Goal: Task Accomplishment & Management: Manage account settings

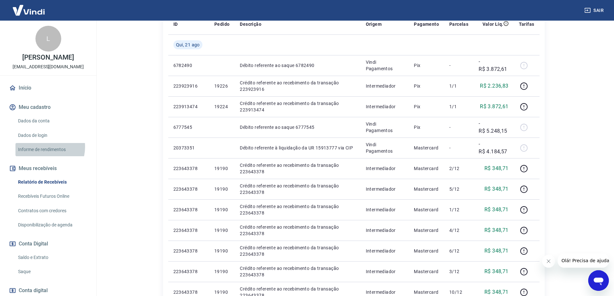
click at [43, 147] on link "Informe de rendimentos" at bounding box center [51, 149] width 73 height 13
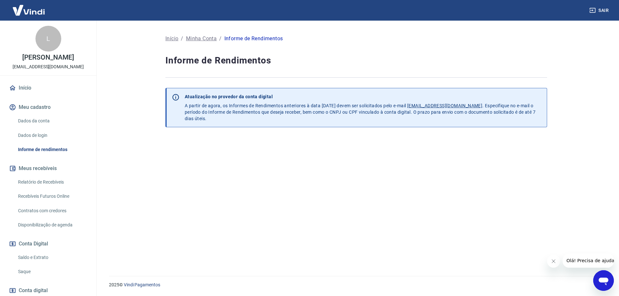
click at [42, 134] on link "Dados de login" at bounding box center [51, 135] width 73 height 13
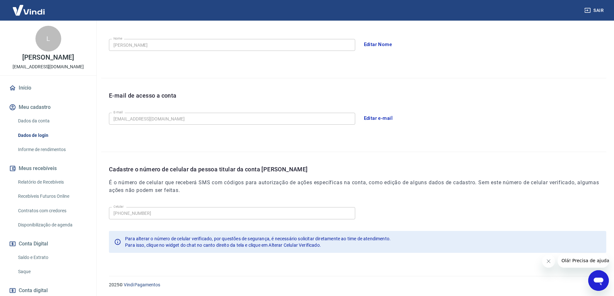
scroll to position [40, 0]
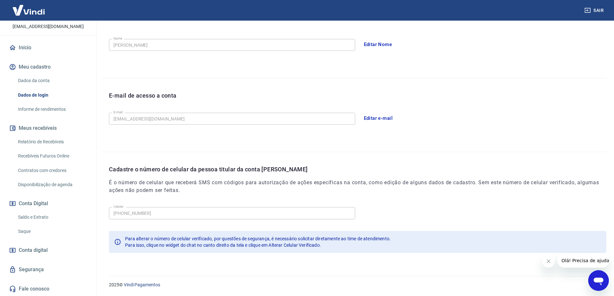
click at [53, 180] on link "Disponibilização de agenda" at bounding box center [51, 184] width 73 height 13
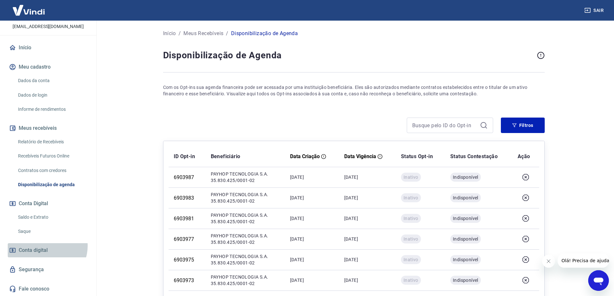
click at [47, 246] on span "Conta digital" at bounding box center [33, 250] width 29 height 9
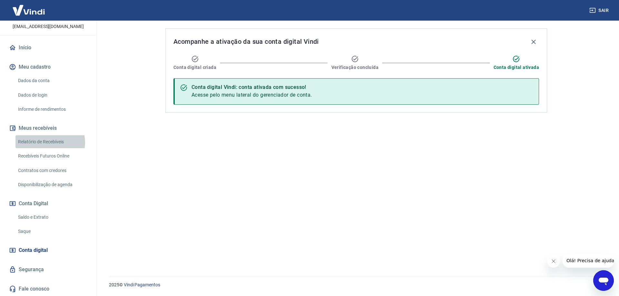
click at [49, 143] on link "Relatório de Recebíveis" at bounding box center [51, 141] width 73 height 13
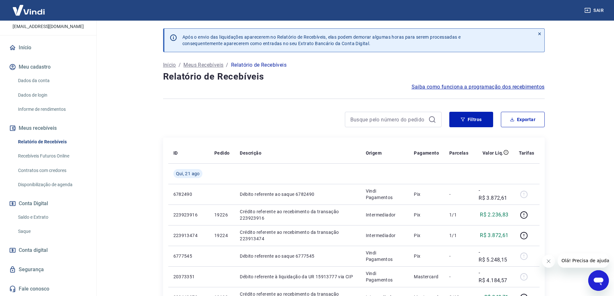
click at [43, 102] on div "Dados da conta Dados de login Informe de rendimentos" at bounding box center [48, 95] width 81 height 42
click at [42, 111] on link "Informe de rendimentos" at bounding box center [51, 109] width 73 height 13
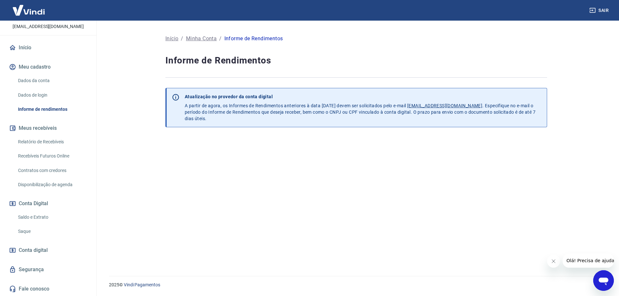
click at [41, 158] on link "Recebíveis Futuros Online" at bounding box center [51, 156] width 73 height 13
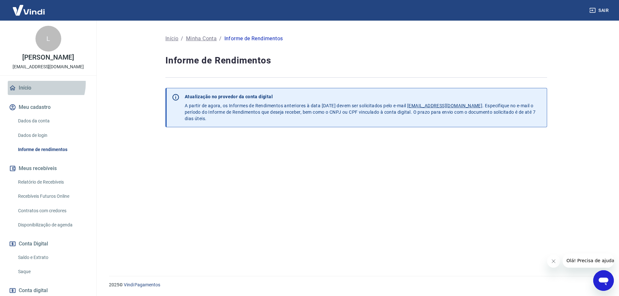
click at [40, 84] on link "Início" at bounding box center [48, 88] width 81 height 14
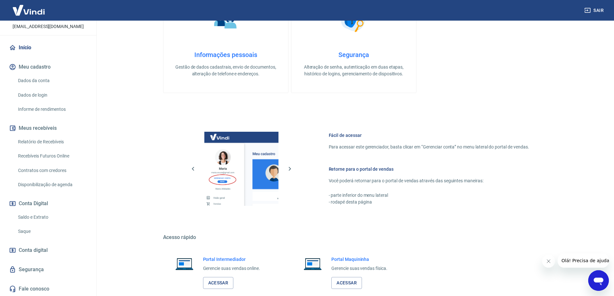
scroll to position [226, 0]
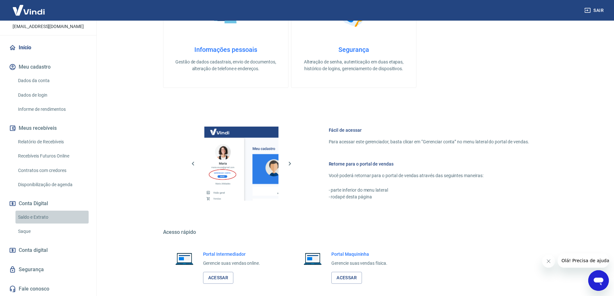
click at [52, 219] on link "Saldo e Extrato" at bounding box center [51, 217] width 73 height 13
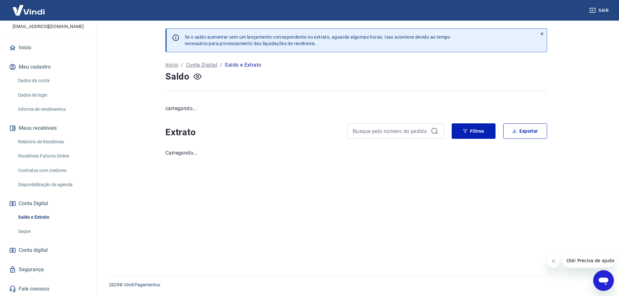
click at [41, 226] on link "Saque" at bounding box center [51, 231] width 73 height 13
